Goal: Task Accomplishment & Management: Use online tool/utility

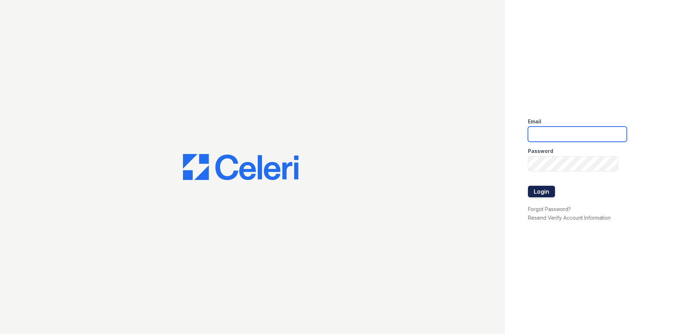
type input "[EMAIL_ADDRESS][DOMAIN_NAME]"
click at [546, 193] on button "Login" at bounding box center [541, 192] width 27 height 12
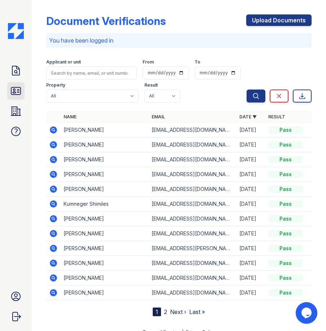
click at [14, 92] on icon at bounding box center [15, 90] width 9 height 7
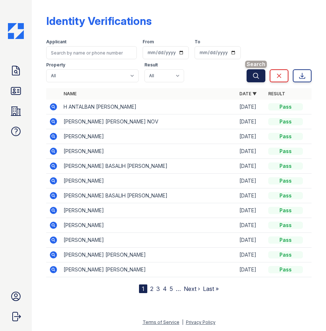
click at [255, 75] on icon "submit" at bounding box center [255, 75] width 7 height 7
click at [16, 88] on icon at bounding box center [16, 91] width 12 height 12
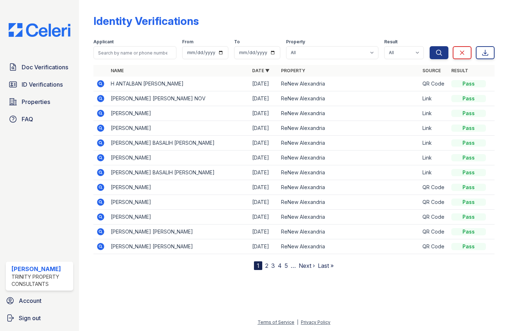
drag, startPoint x: 46, startPoint y: 215, endPoint x: 56, endPoint y: 214, distance: 9.8
click at [46, 215] on div "Doc Verifications ID Verifications Properties FAQ Elizabeth Morales Trinity Pro…" at bounding box center [39, 165] width 79 height 331
